Goal: Information Seeking & Learning: Learn about a topic

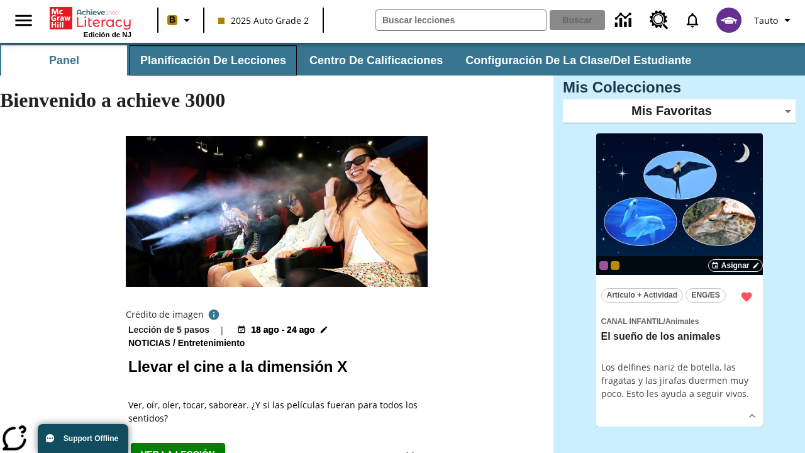
click at [211, 60] on button "Planificación de lecciones" at bounding box center [212, 60] width 167 height 30
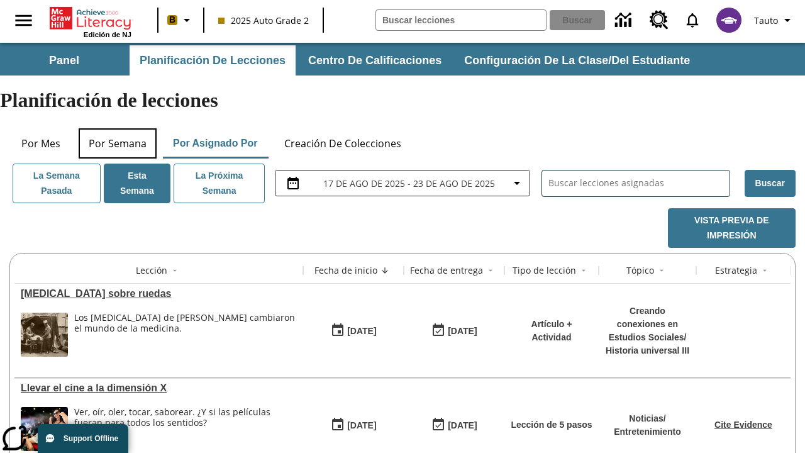
click at [118, 128] on button "Por semana" at bounding box center [118, 143] width 78 height 30
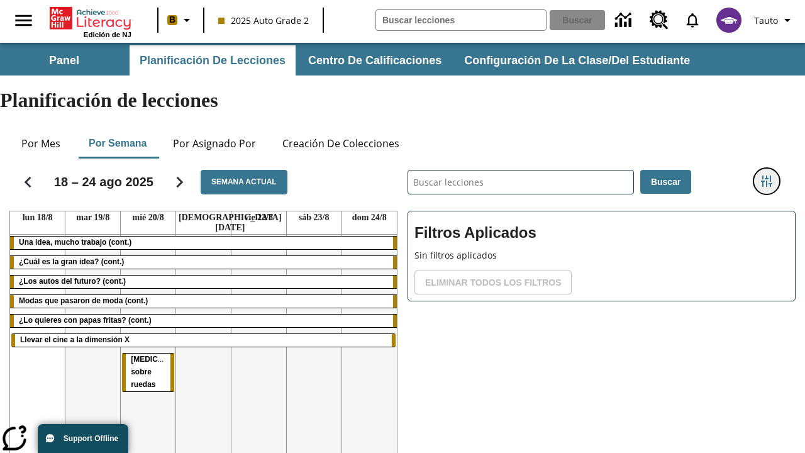
click at [766, 175] on icon "Menú lateral de filtros" at bounding box center [766, 180] width 11 height 11
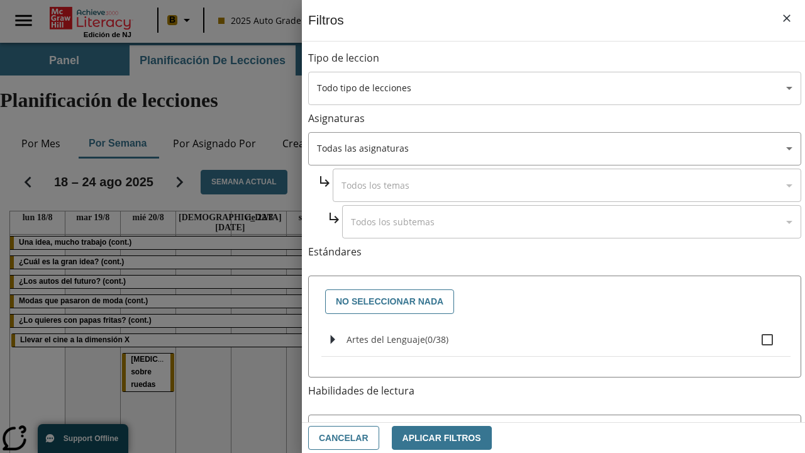
click at [554, 88] on body "[MEDICAL_DATA] al contenido principal Edición de NJ B 2025 Auto Grade 2 Buscar …" at bounding box center [402, 311] width 805 height 537
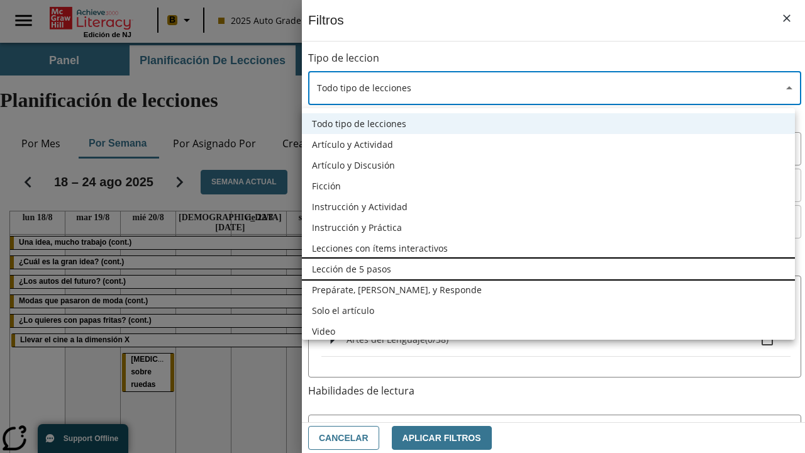
click at [548, 268] on li "Lección de 5 pasos" at bounding box center [548, 268] width 493 height 21
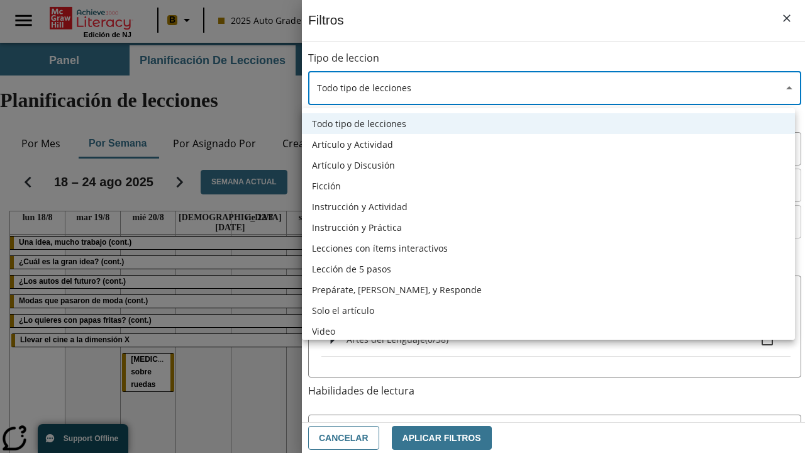
type input "1"
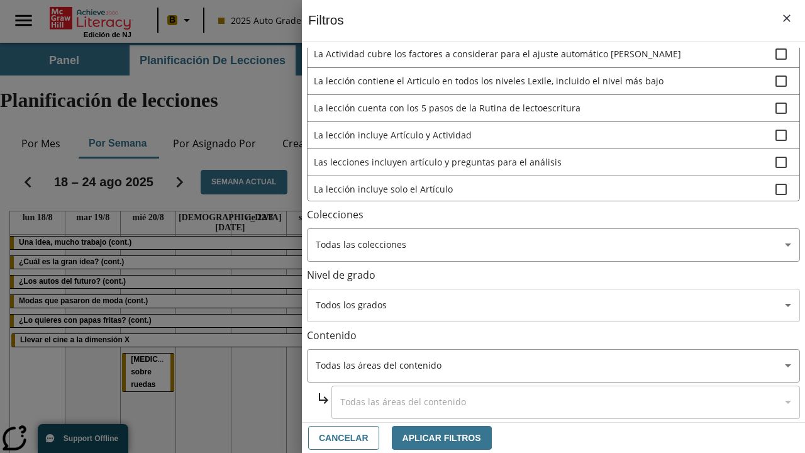
click at [552, 305] on body "[MEDICAL_DATA] al contenido principal Edición de NJ B 2025 Auto Grade 2 Buscar …" at bounding box center [402, 311] width 805 height 537
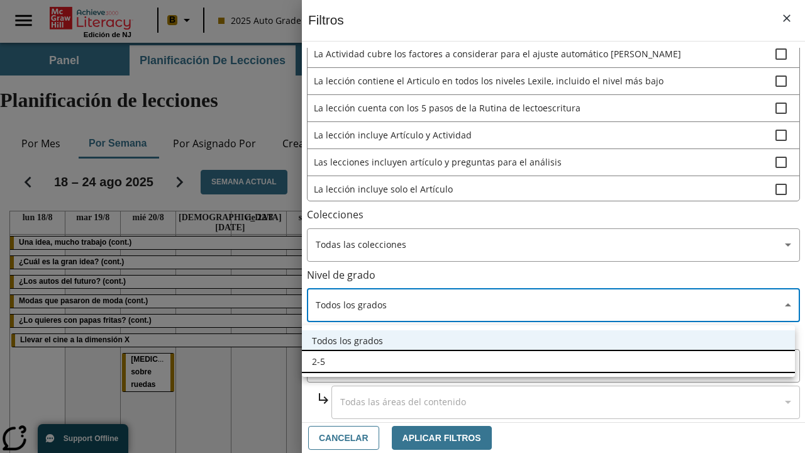
click at [548, 361] on li "2-5" at bounding box center [548, 361] width 493 height 21
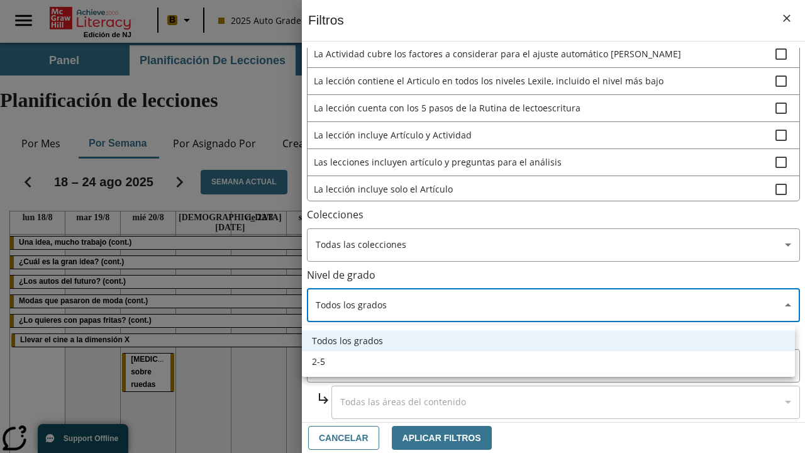
type input "1"
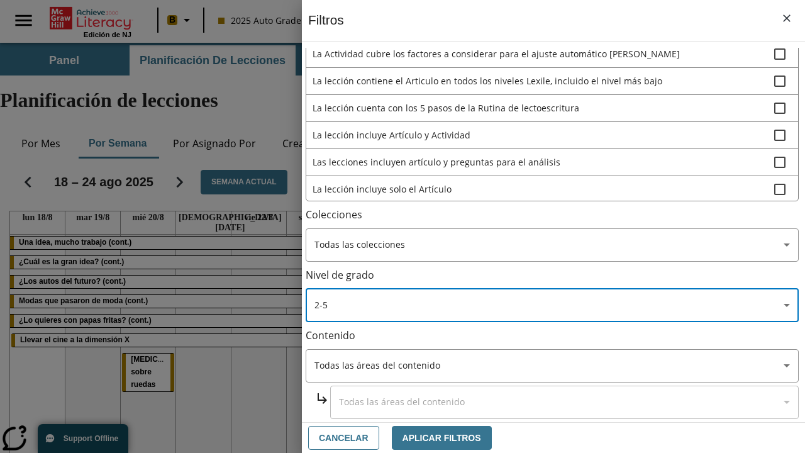
scroll to position [475, 1]
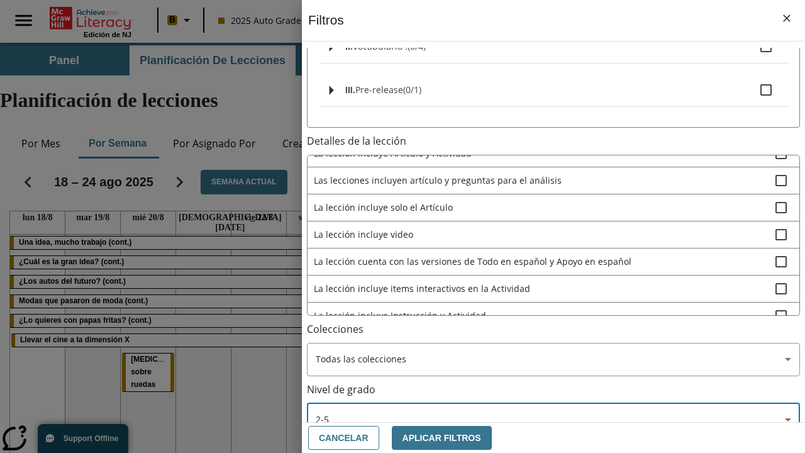
click at [552, 228] on span "La lección incluye video" at bounding box center [544, 234] width 461 height 13
checkbox input "true"
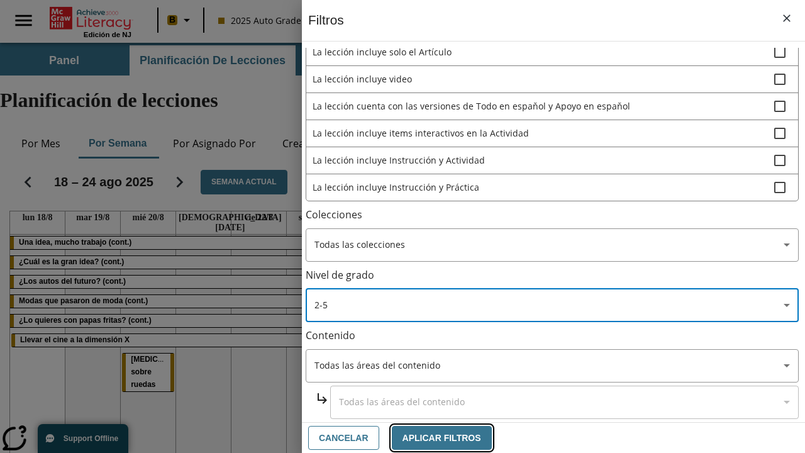
click at [434, 437] on button "Aplicar Filtros" at bounding box center [442, 438] width 100 height 25
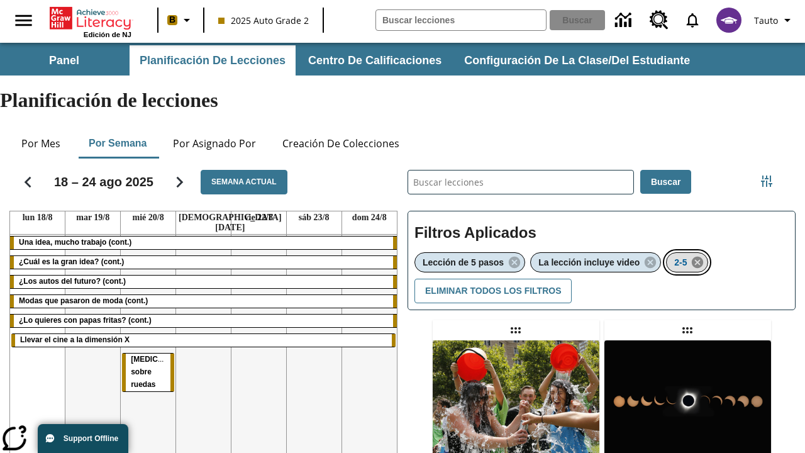
click at [699, 255] on icon "Eliminar 2-5 el ítem seleccionado del filtro" at bounding box center [697, 262] width 14 height 14
click at [766, 175] on icon "Menú lateral de filtros" at bounding box center [766, 180] width 11 height 11
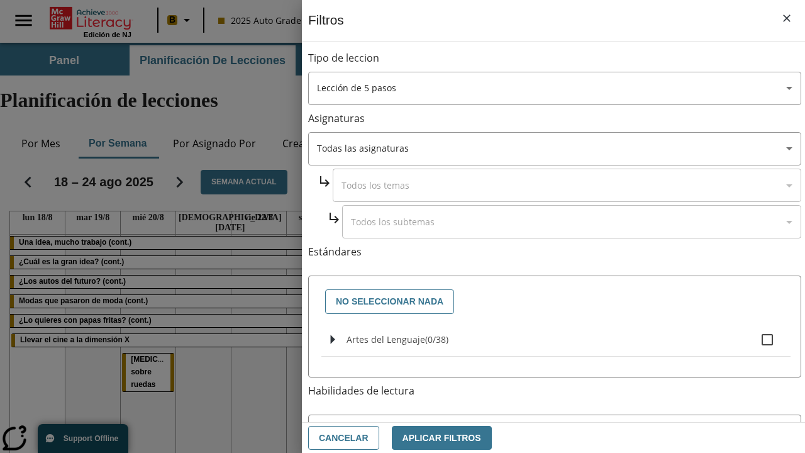
click at [425, 339] on span "Artes del Lenguaje" at bounding box center [436, 339] width 23 height 12
click at [754, 339] on input "Artes del Lenguaje ( 0 / 38 )" at bounding box center [767, 339] width 26 height 26
checkbox input "true"
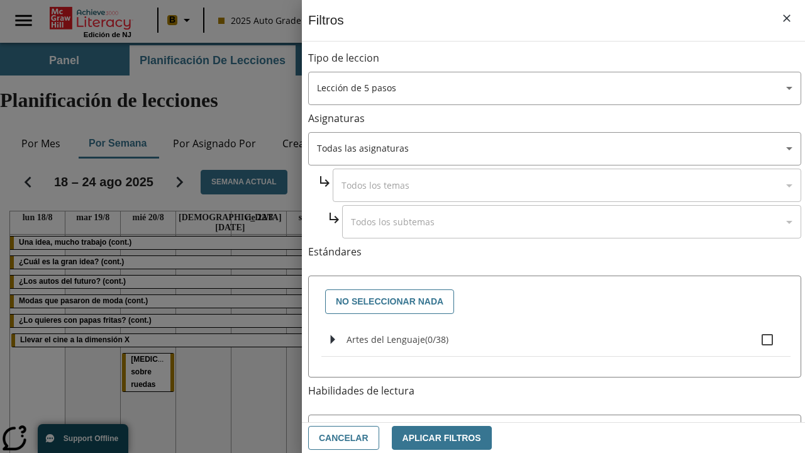
checkbox input "true"
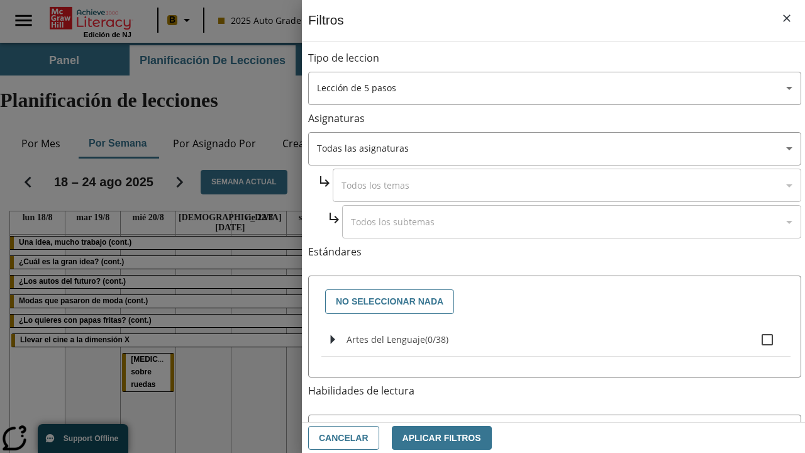
checkbox input "true"
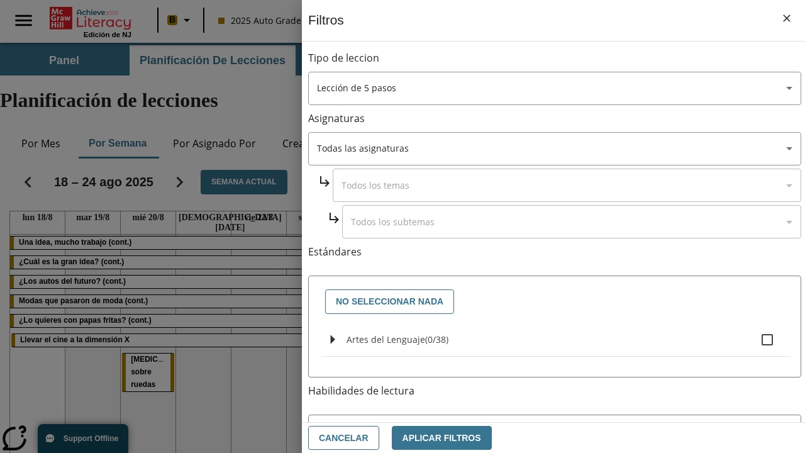
checkbox input "true"
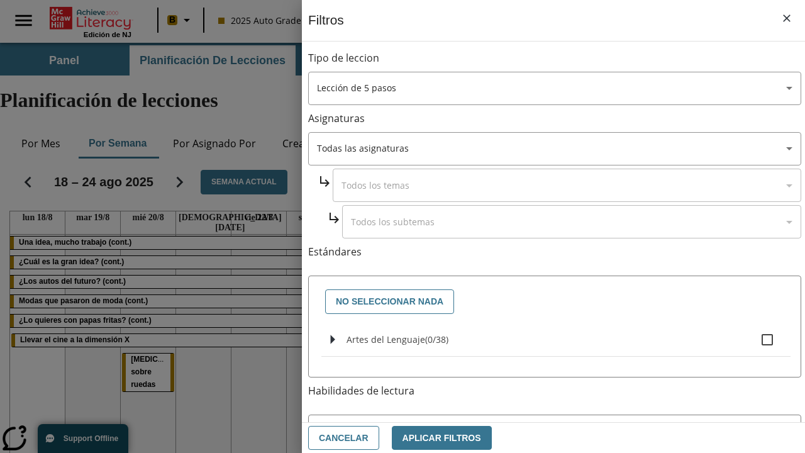
checkbox input "true"
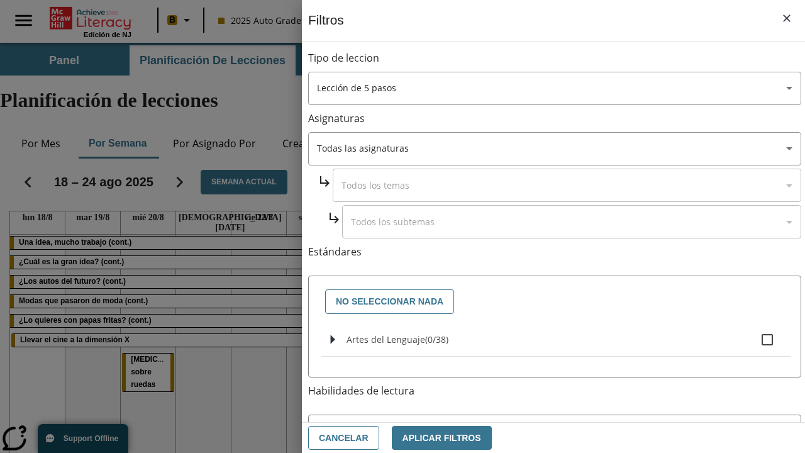
checkbox input "true"
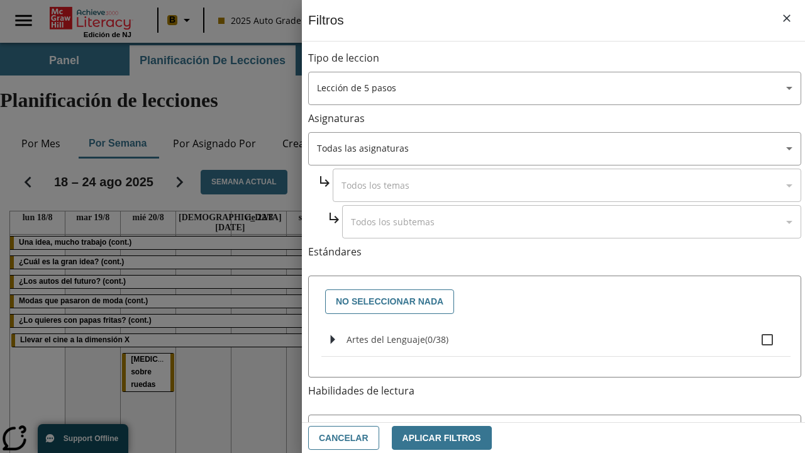
checkbox input "true"
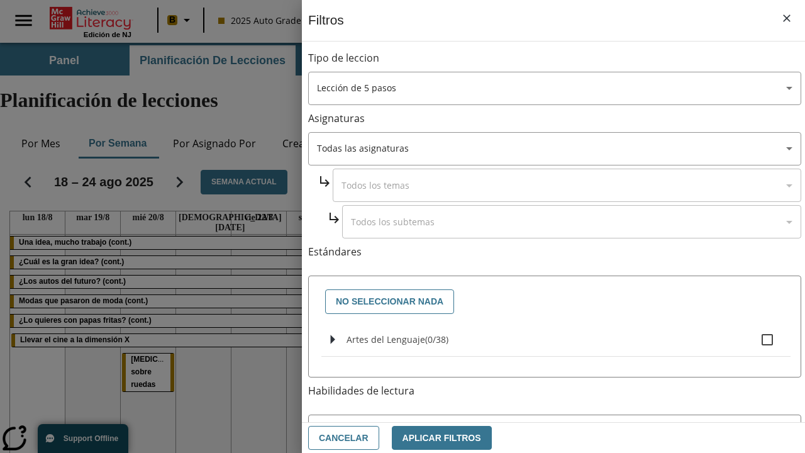
checkbox input "true"
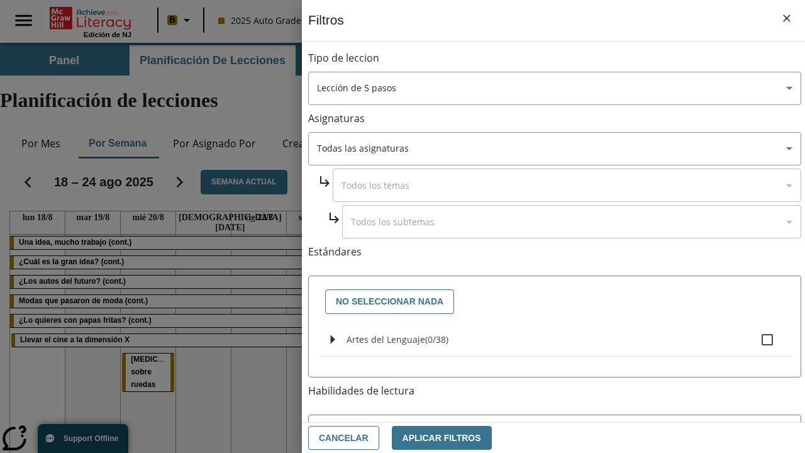
checkbox input "true"
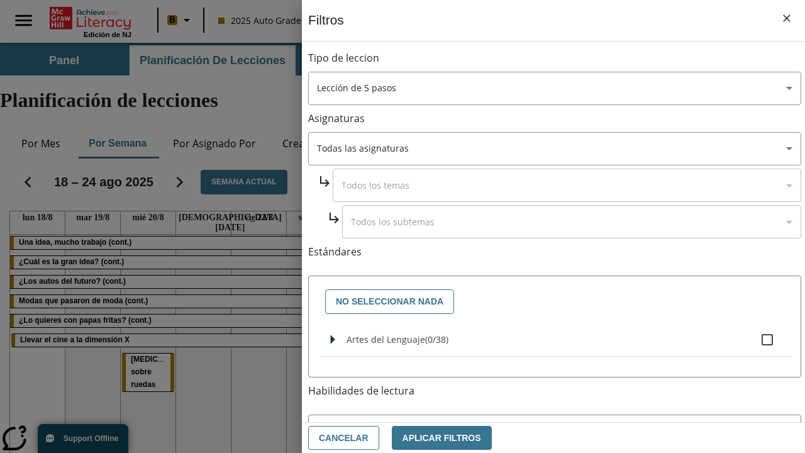
checkbox input "true"
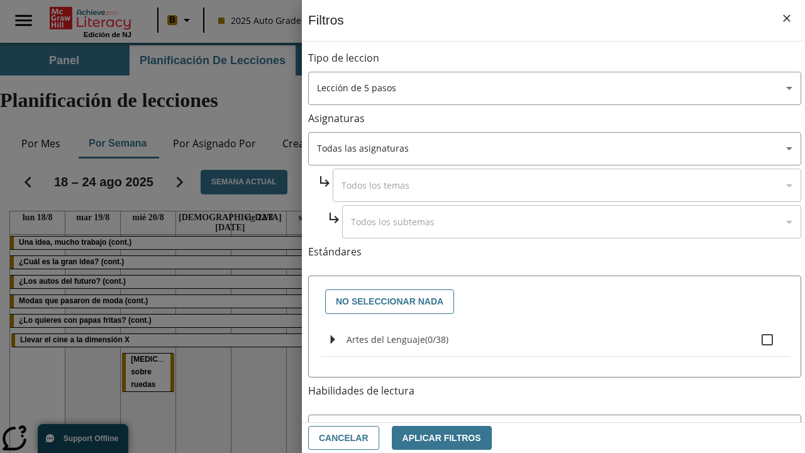
checkbox input "true"
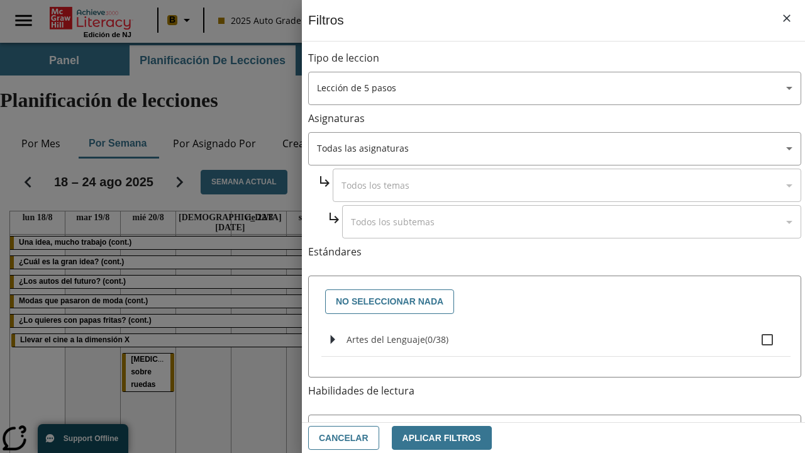
checkbox input "true"
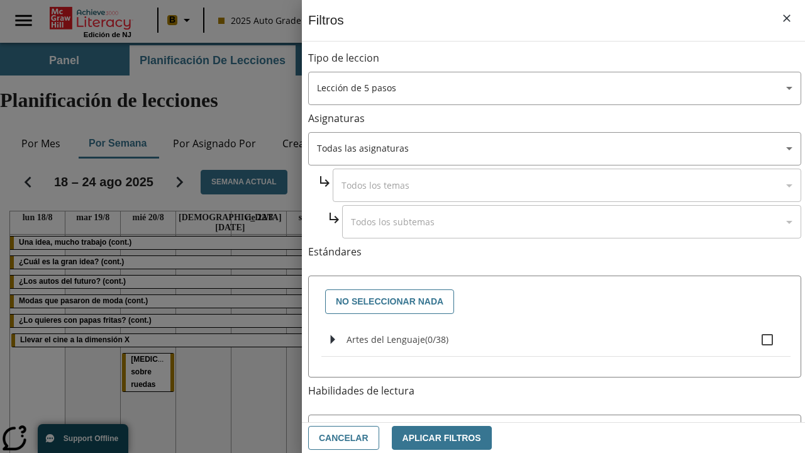
checkbox input "true"
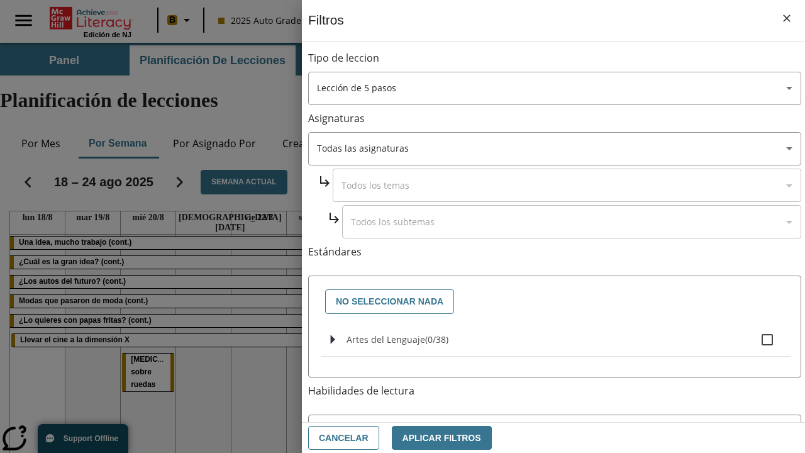
checkbox input "true"
click at [434, 437] on button "Aplicar Filtros" at bounding box center [442, 438] width 100 height 25
